Goal: Information Seeking & Learning: Learn about a topic

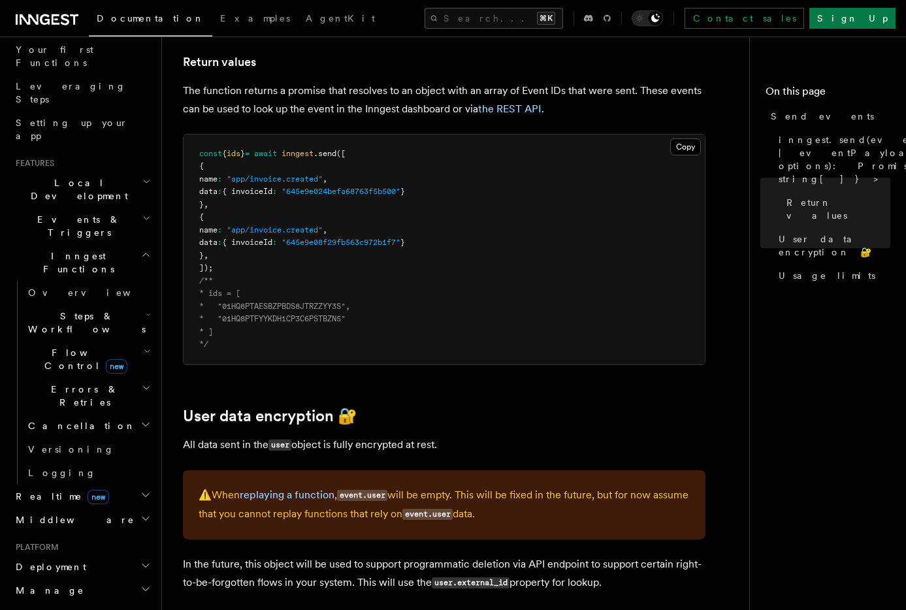
scroll to position [124, 0]
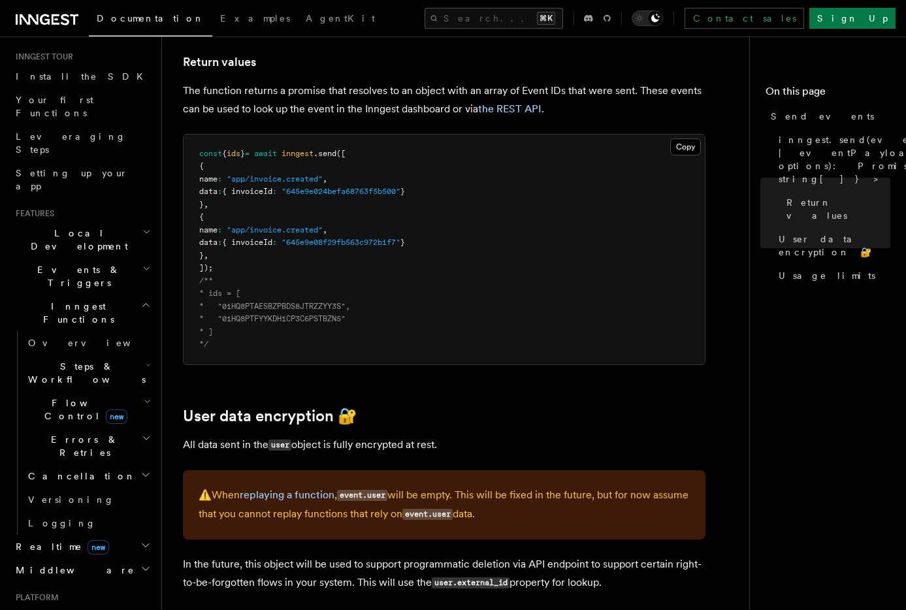
click at [132, 391] on h2 "Flow Control new" at bounding box center [88, 409] width 131 height 37
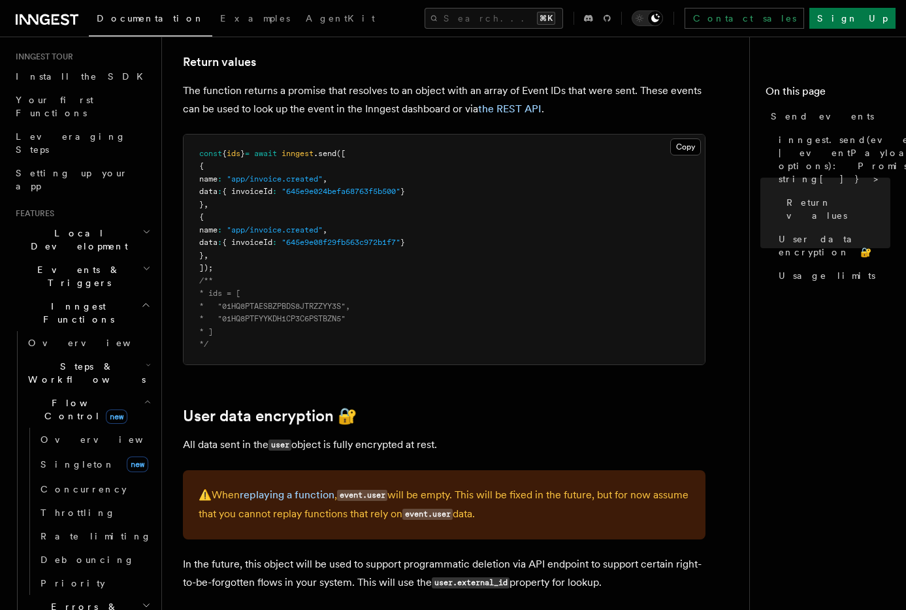
click at [132, 391] on h2 "Flow Control new" at bounding box center [88, 409] width 131 height 37
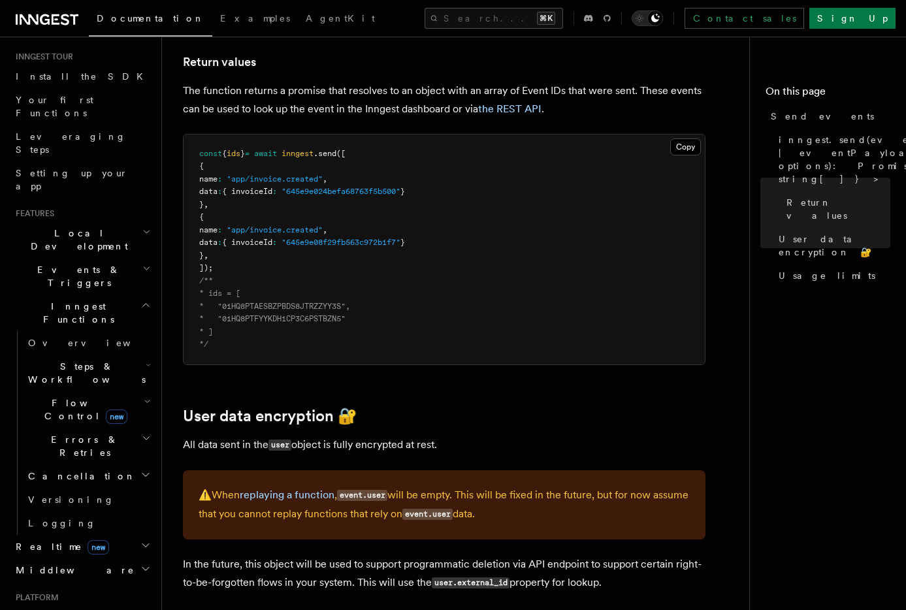
click at [131, 355] on h2 "Steps & Workflows" at bounding box center [88, 373] width 131 height 37
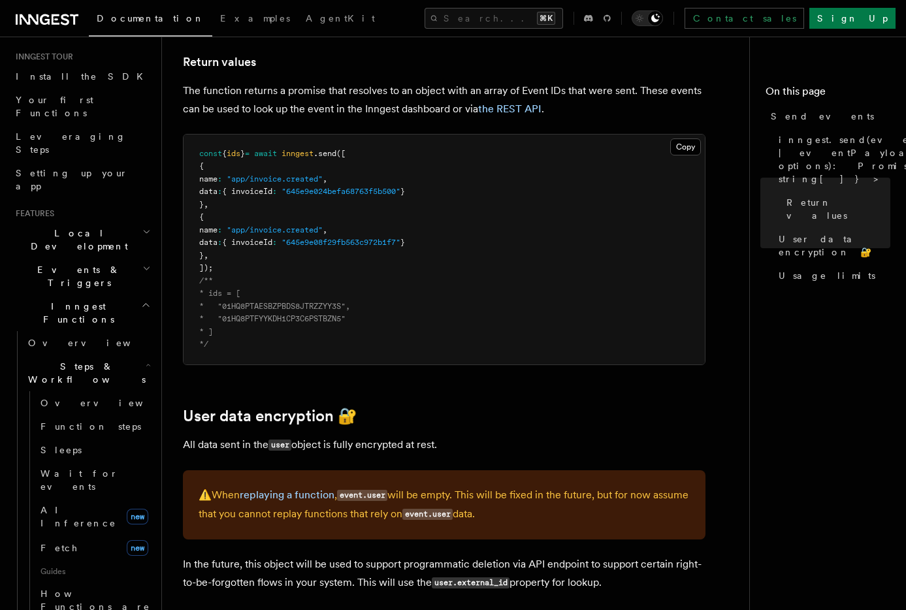
click at [131, 355] on h2 "Steps & Workflows" at bounding box center [88, 373] width 131 height 37
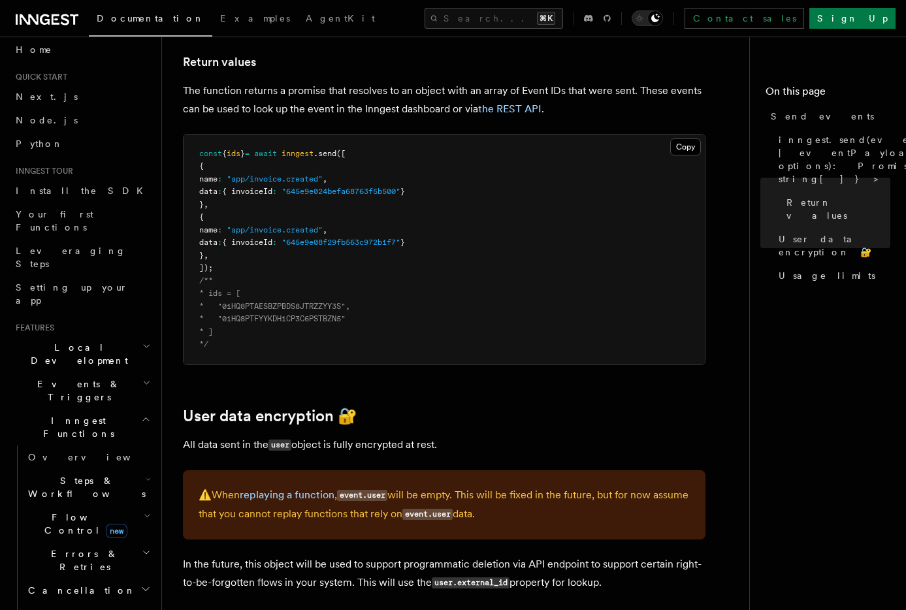
scroll to position [0, 0]
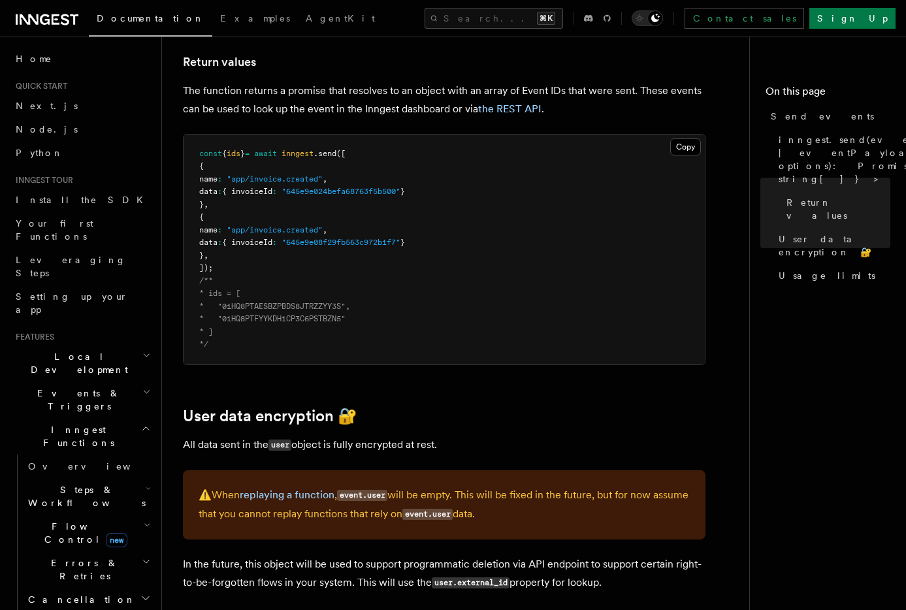
click at [141, 423] on icon "button" at bounding box center [146, 428] width 10 height 10
click at [142, 387] on icon "button" at bounding box center [146, 392] width 8 height 10
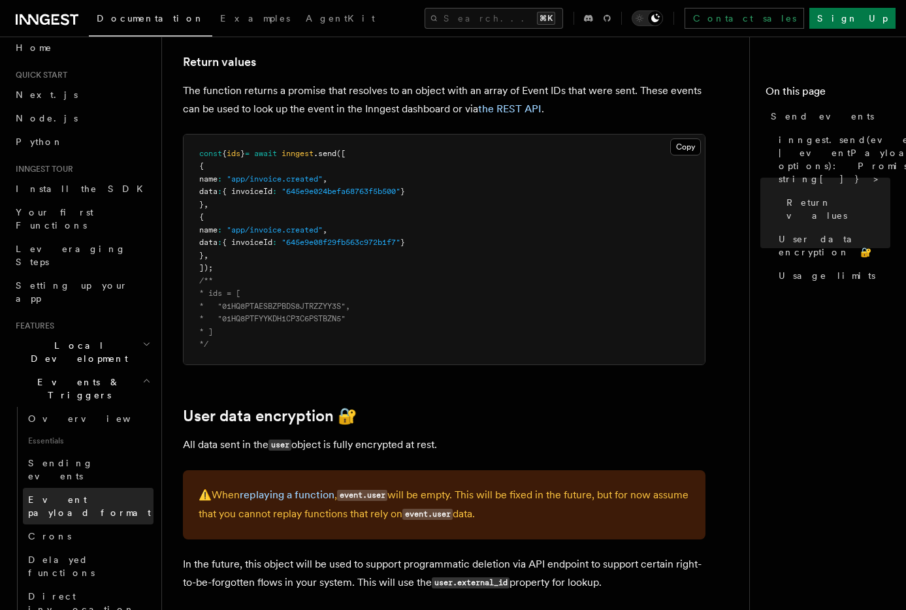
scroll to position [14, 0]
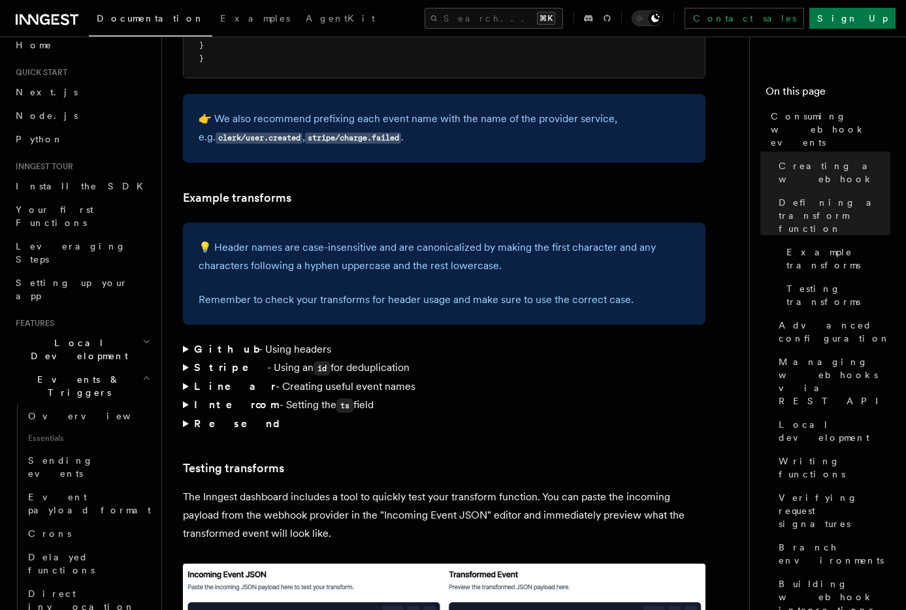
scroll to position [1847, 0]
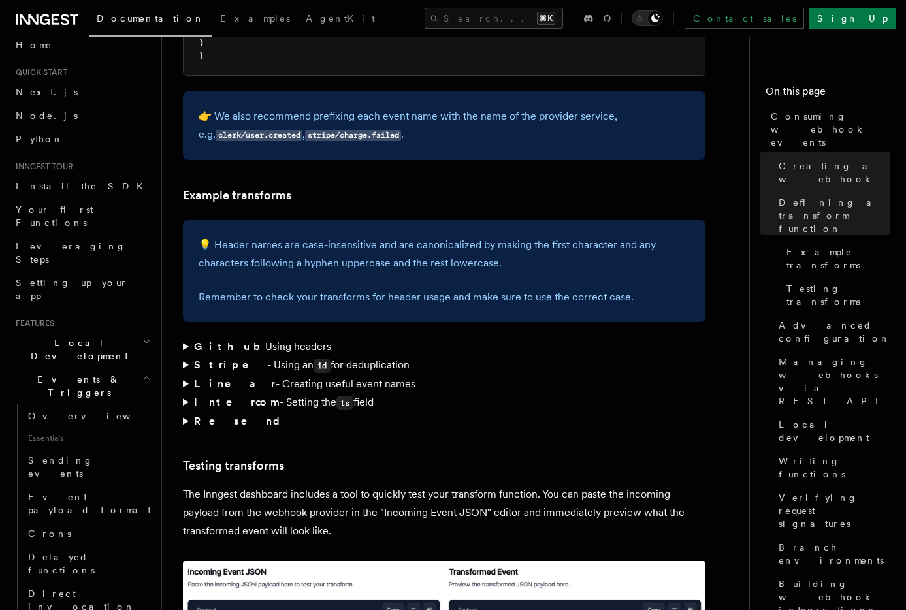
click at [188, 393] on summary "Intercom - Setting the ts field" at bounding box center [444, 402] width 523 height 19
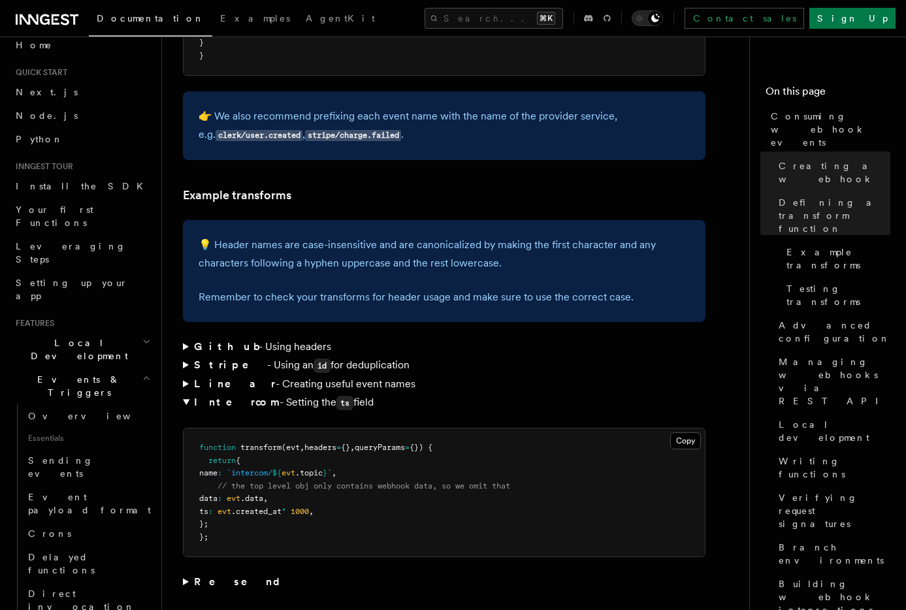
click at [188, 393] on summary "Intercom - Setting the ts field" at bounding box center [444, 402] width 523 height 19
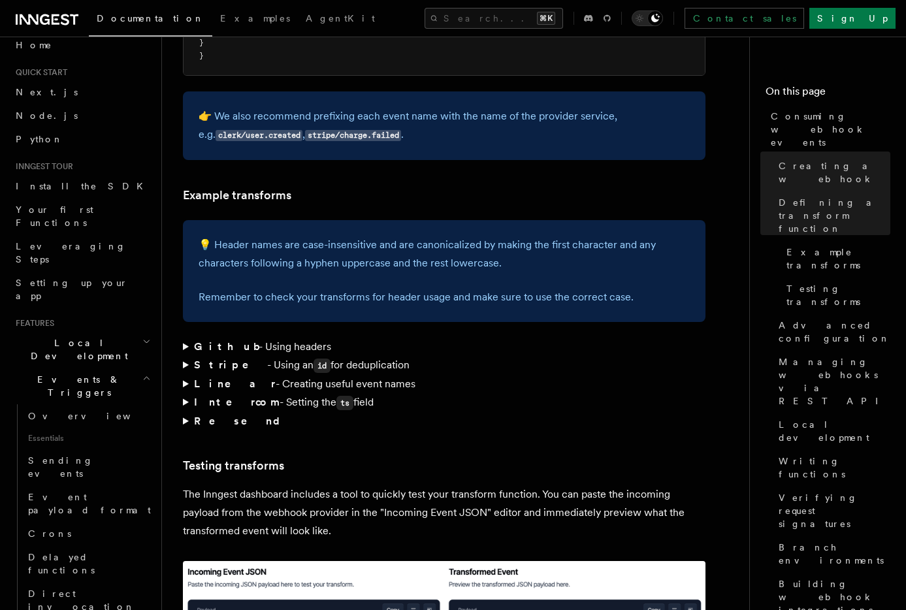
click at [184, 375] on summary "Linear - Creating useful event names" at bounding box center [444, 384] width 523 height 18
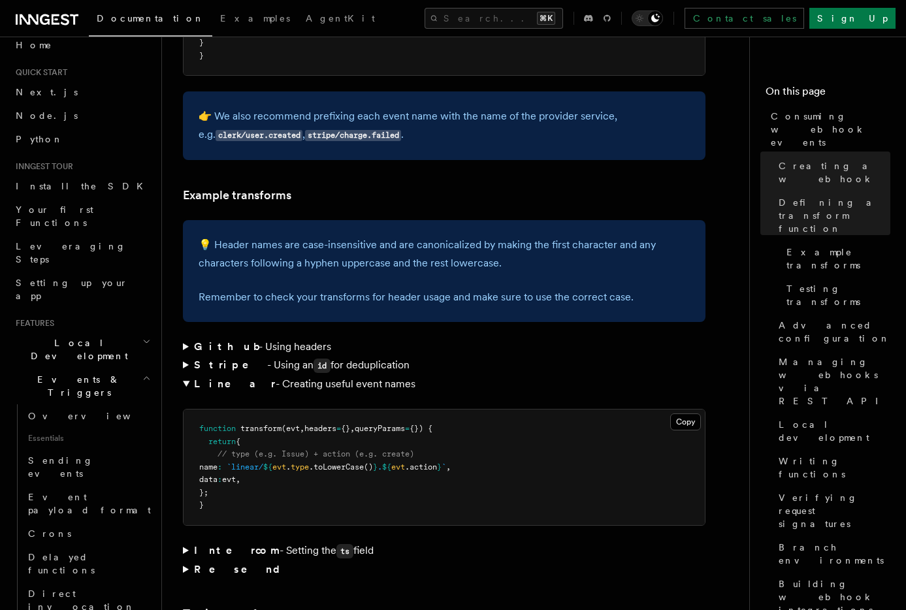
click at [184, 375] on summary "Linear - Creating useful event names" at bounding box center [444, 384] width 523 height 18
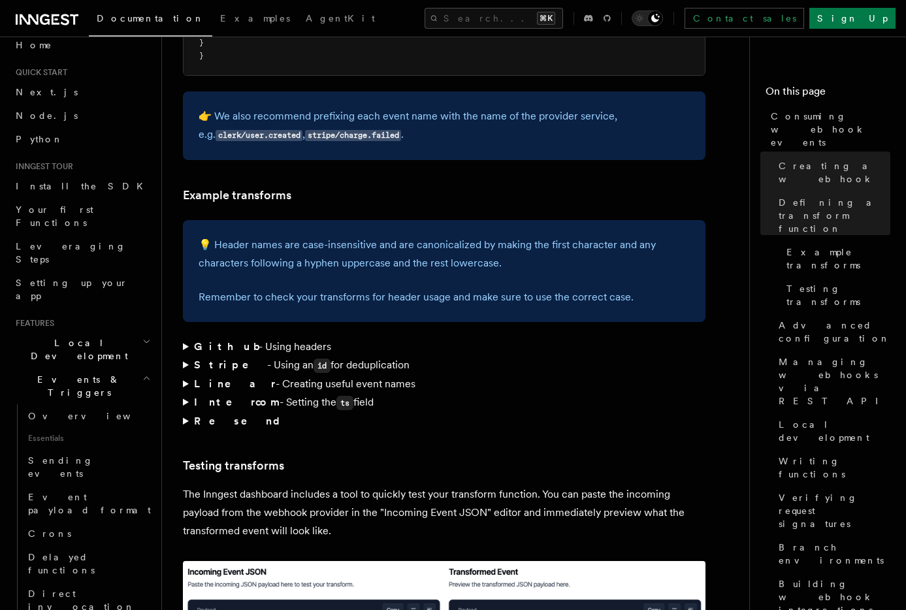
click at [184, 356] on summary "Stripe - Using an id for deduplication" at bounding box center [444, 365] width 523 height 19
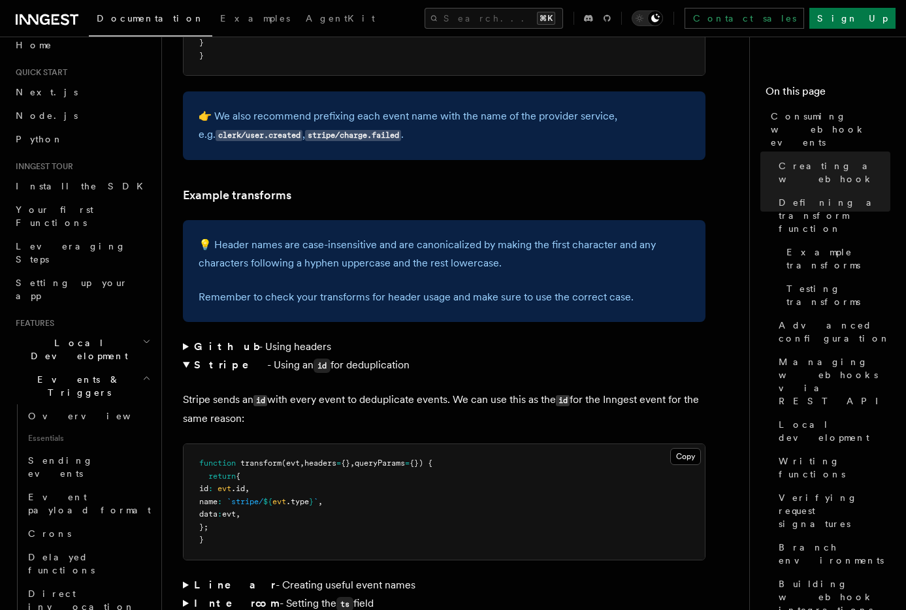
click at [184, 356] on summary "Stripe - Using an id for deduplication" at bounding box center [444, 365] width 523 height 19
